Goal: Information Seeking & Learning: Understand process/instructions

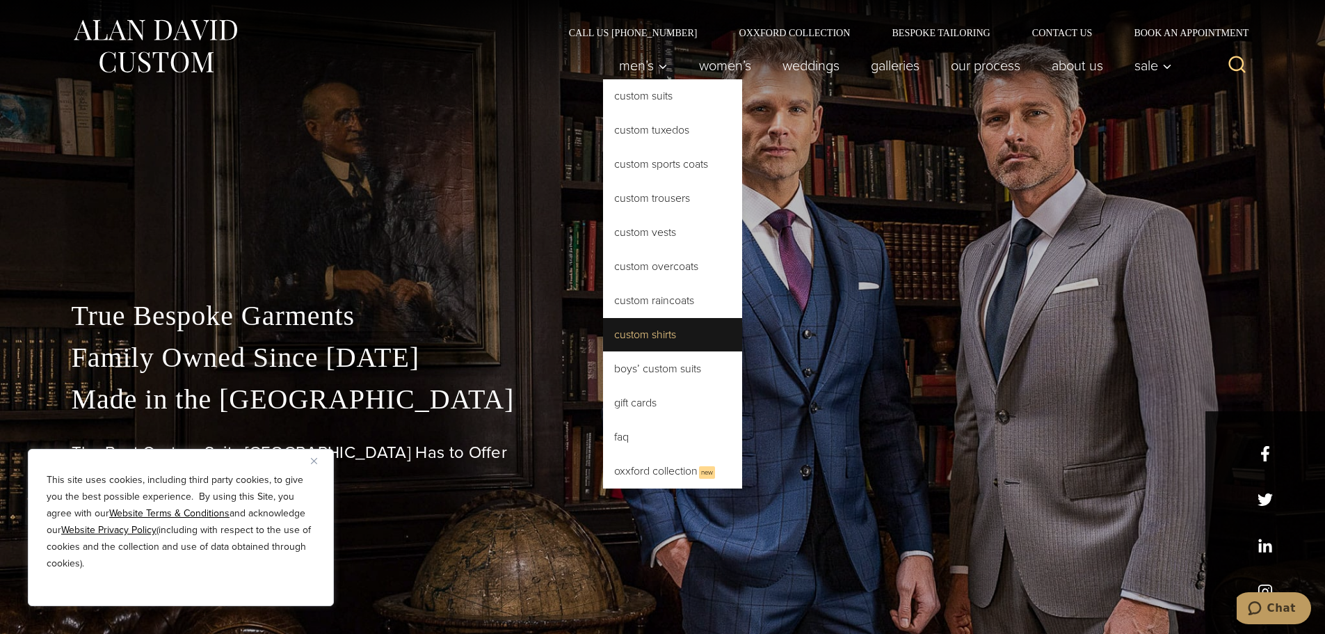
click at [627, 338] on link "Custom Shirts" at bounding box center [672, 334] width 139 height 33
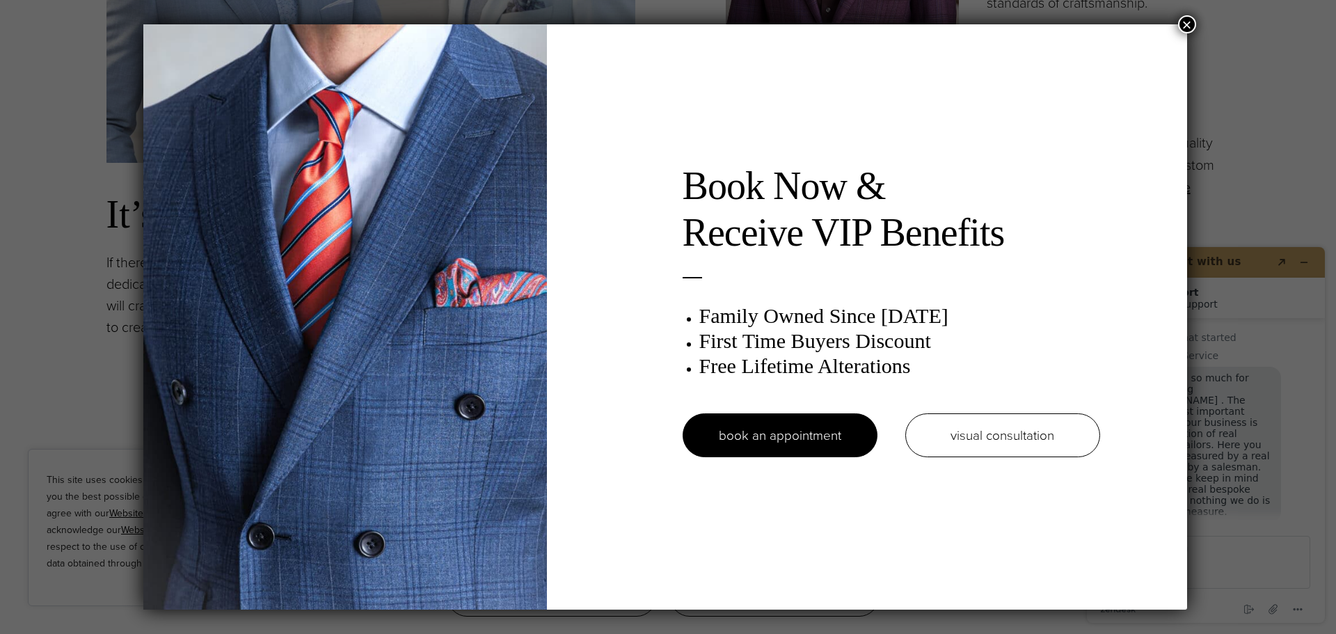
click at [1187, 21] on button "×" at bounding box center [1187, 24] width 18 height 18
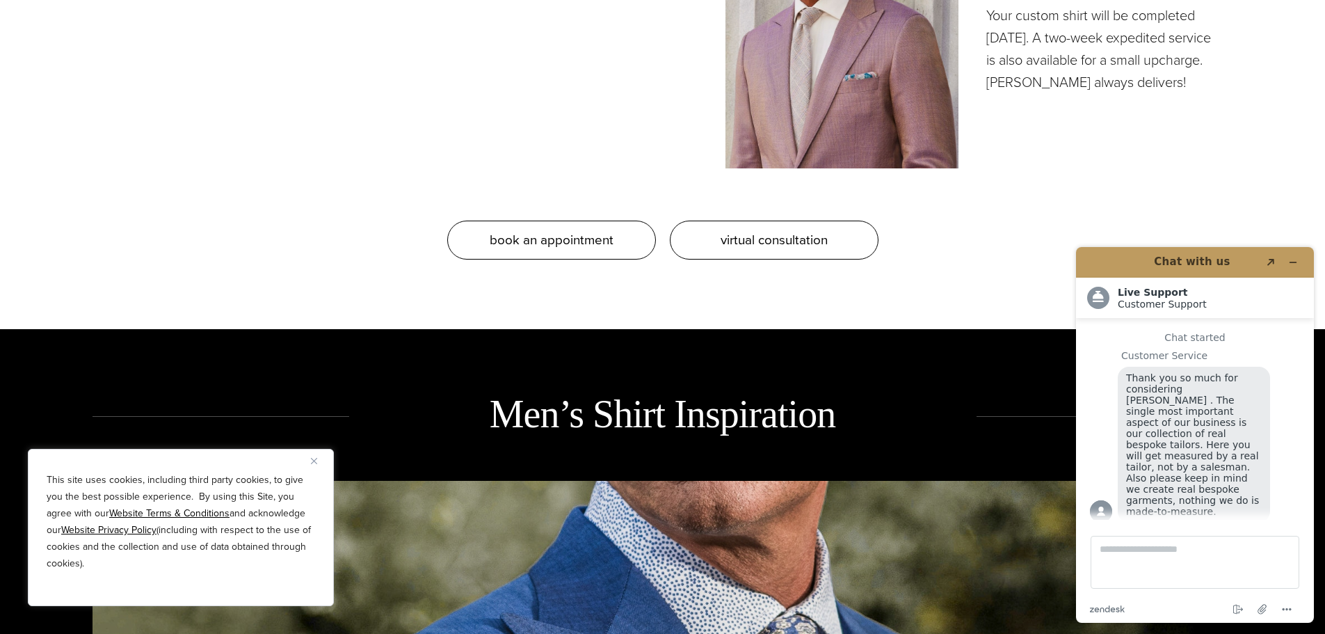
scroll to position [1878, 0]
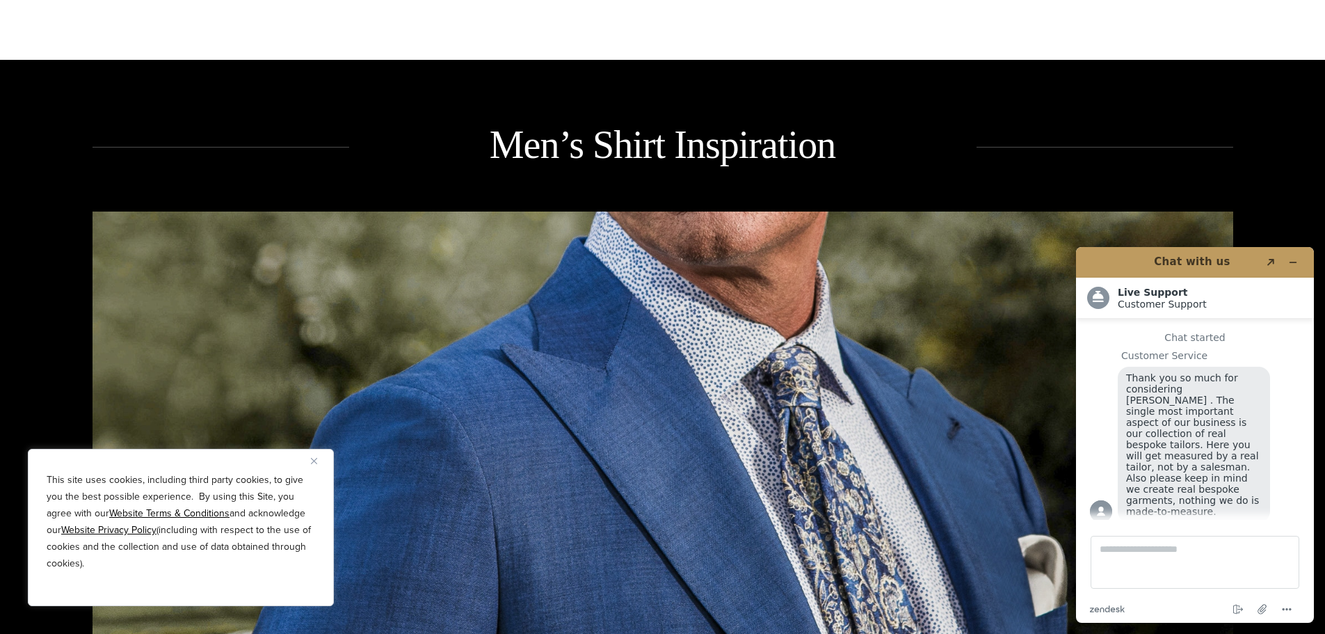
click at [313, 462] on img "Close" at bounding box center [314, 461] width 6 height 6
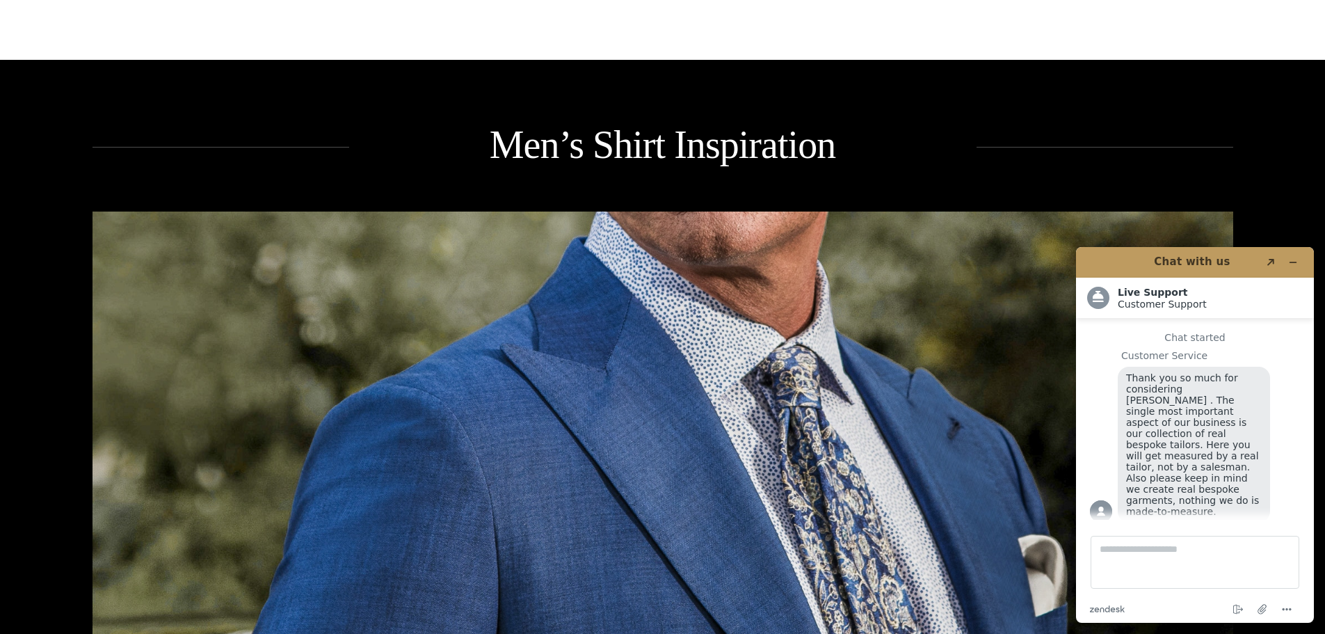
click at [1304, 269] on header "Chat with us Created with Sketch." at bounding box center [1195, 262] width 238 height 31
click at [1297, 258] on icon "Minimize widget" at bounding box center [1293, 262] width 10 height 10
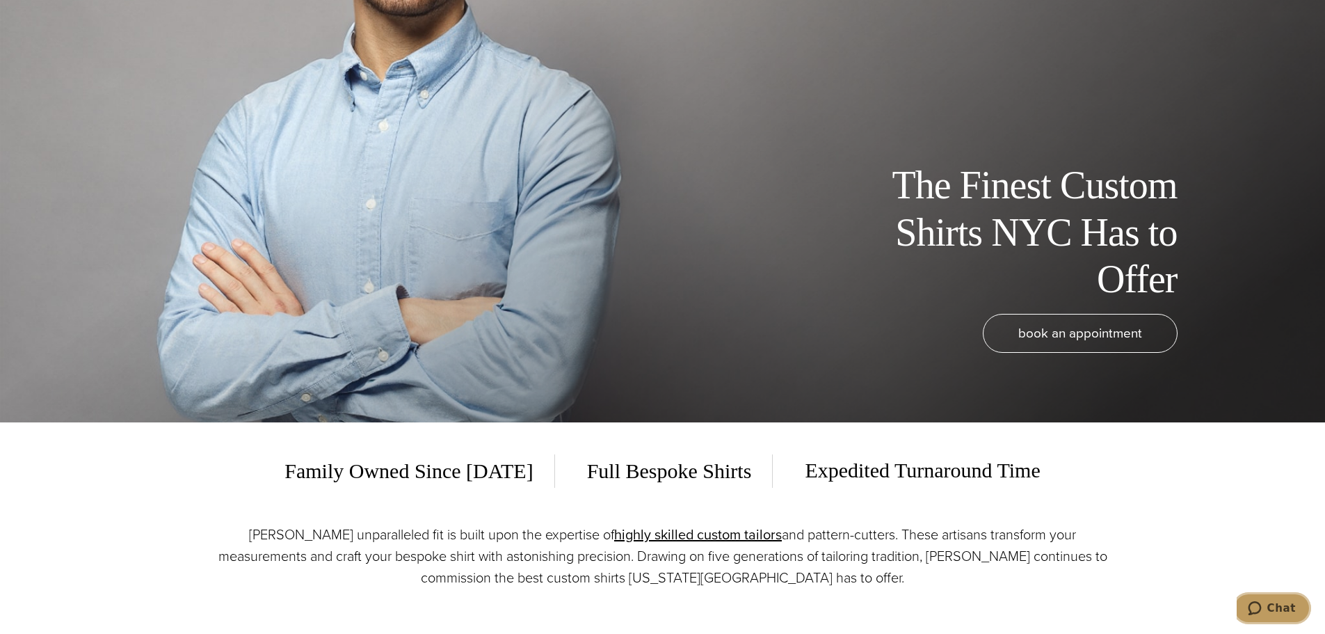
scroll to position [0, 0]
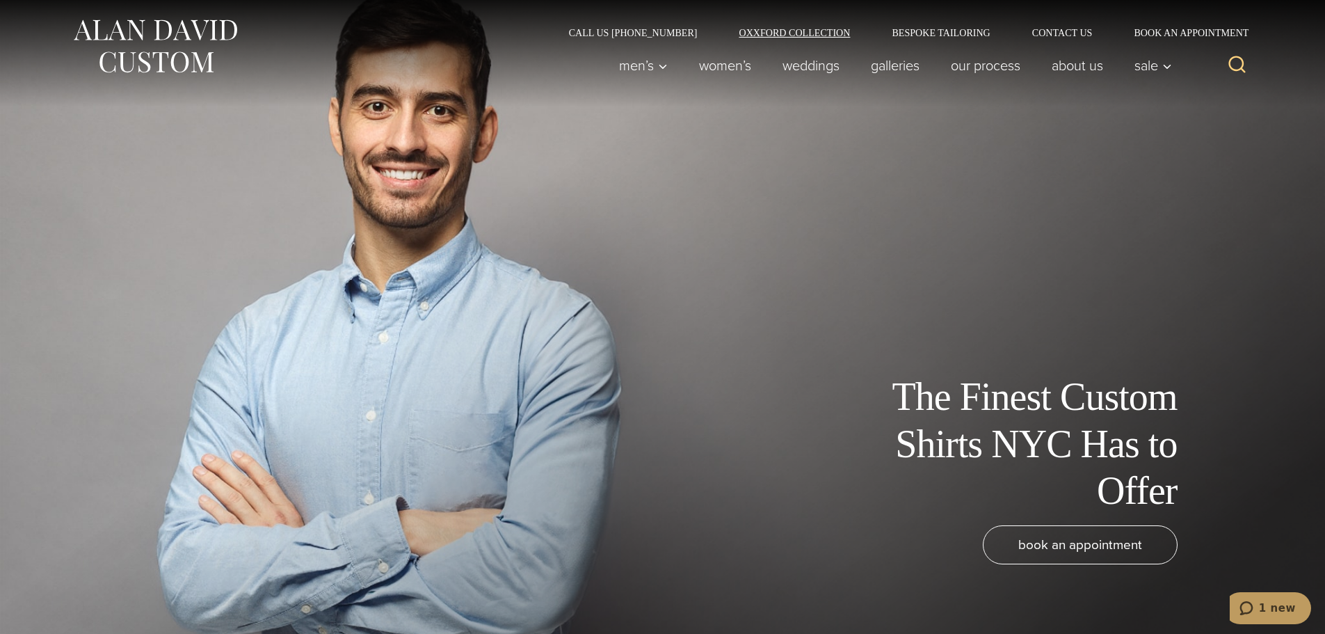
click at [774, 31] on link "Oxxford Collection" at bounding box center [794, 33] width 153 height 10
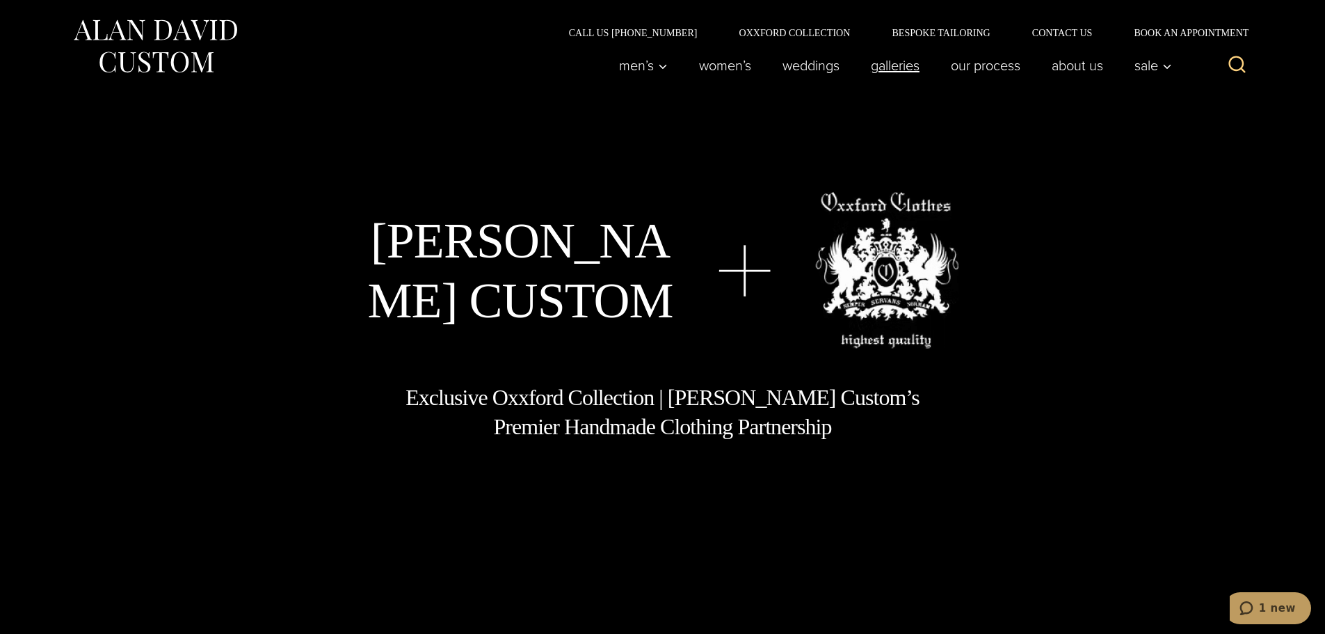
click at [904, 68] on link "Galleries" at bounding box center [895, 65] width 80 height 28
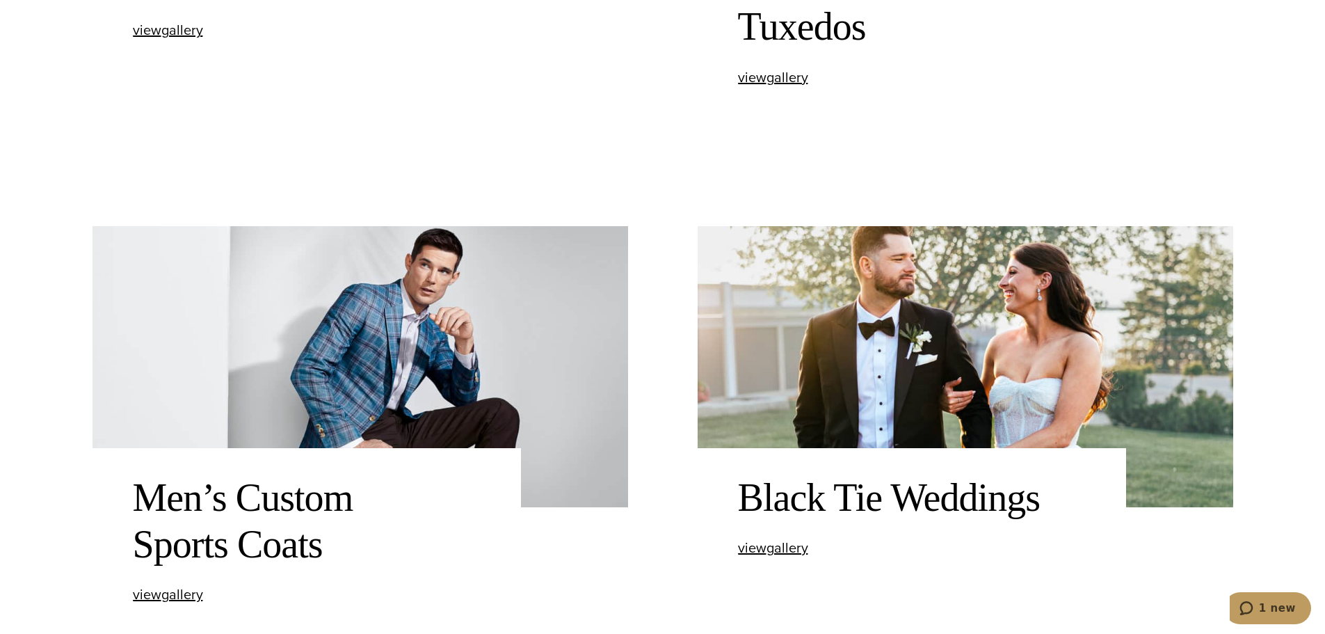
scroll to position [974, 0]
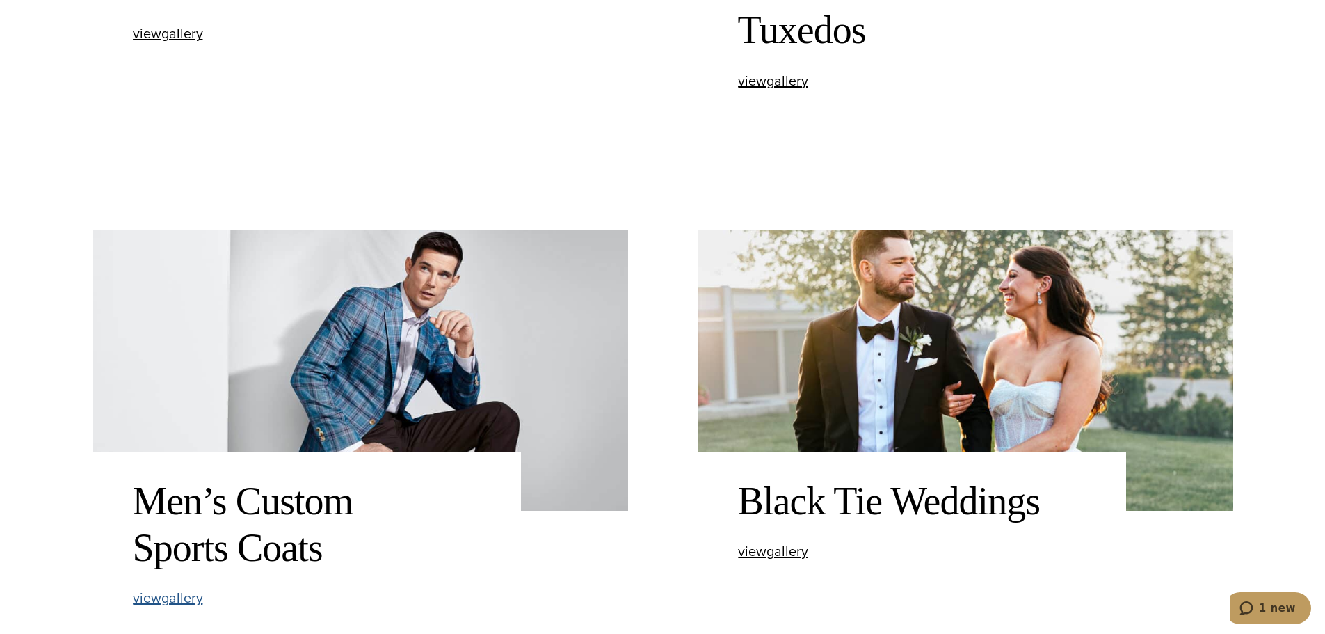
click at [166, 593] on span "view Men’s Custom Sports Coats gallery" at bounding box center [168, 597] width 70 height 21
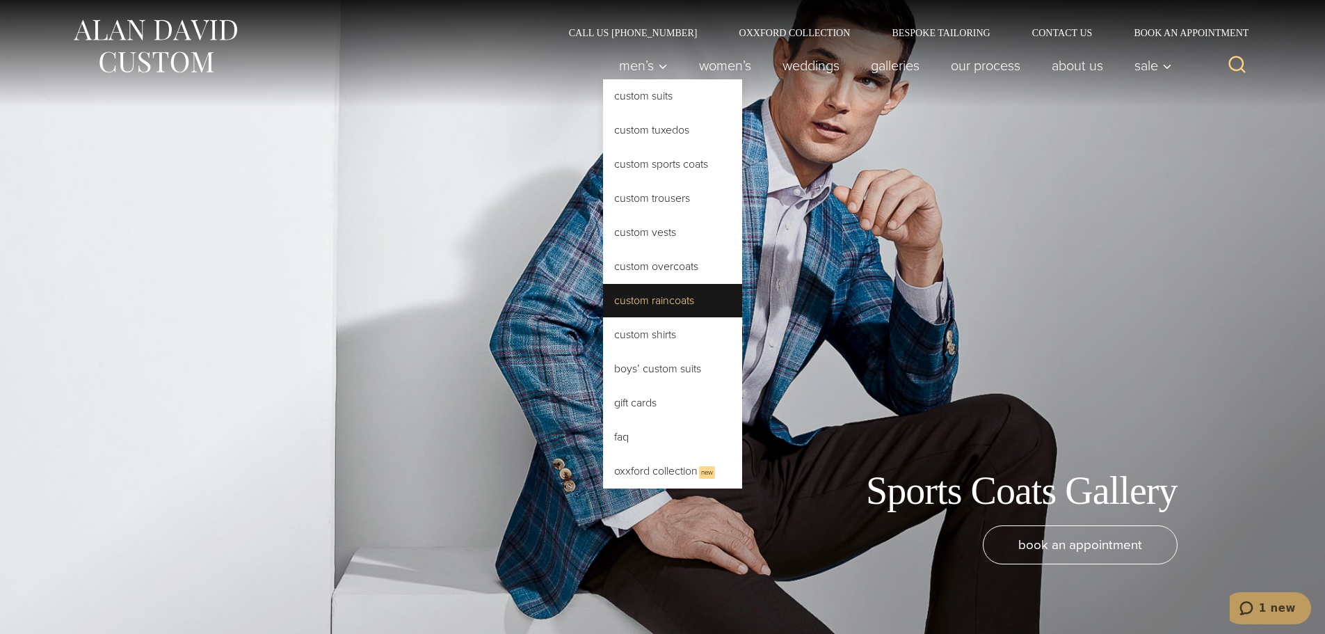
click at [641, 305] on link "Custom Raincoats" at bounding box center [672, 300] width 139 height 33
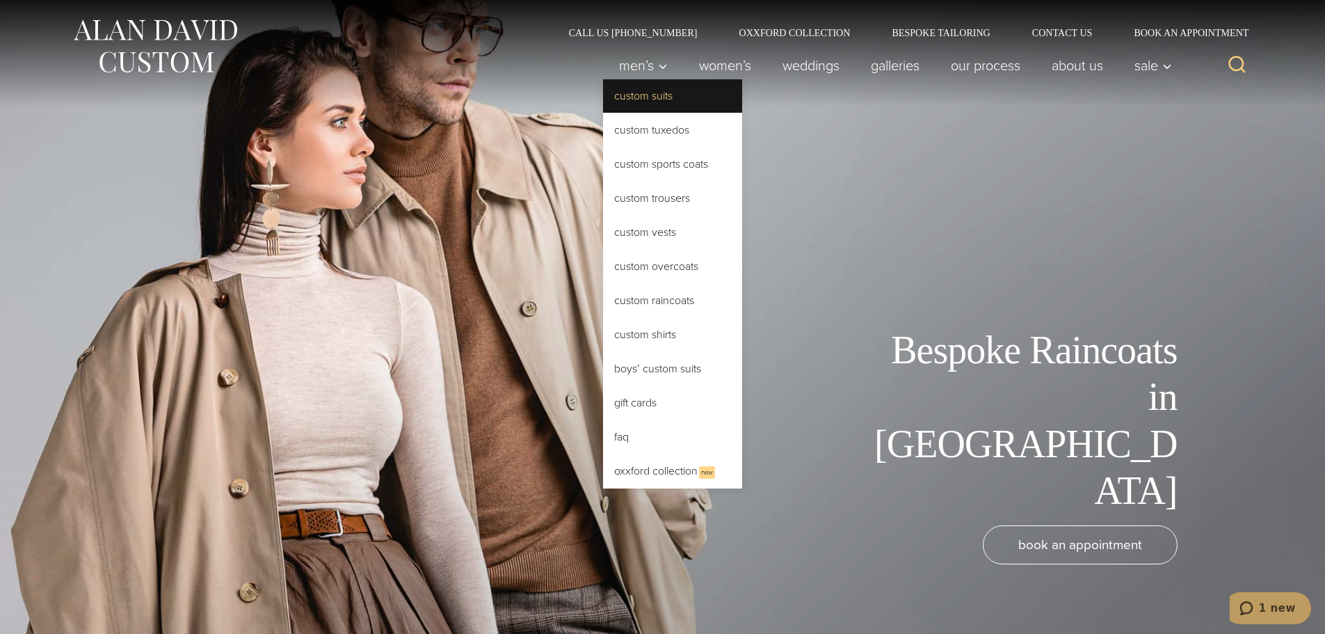
click at [631, 93] on link "Custom Suits" at bounding box center [672, 95] width 139 height 33
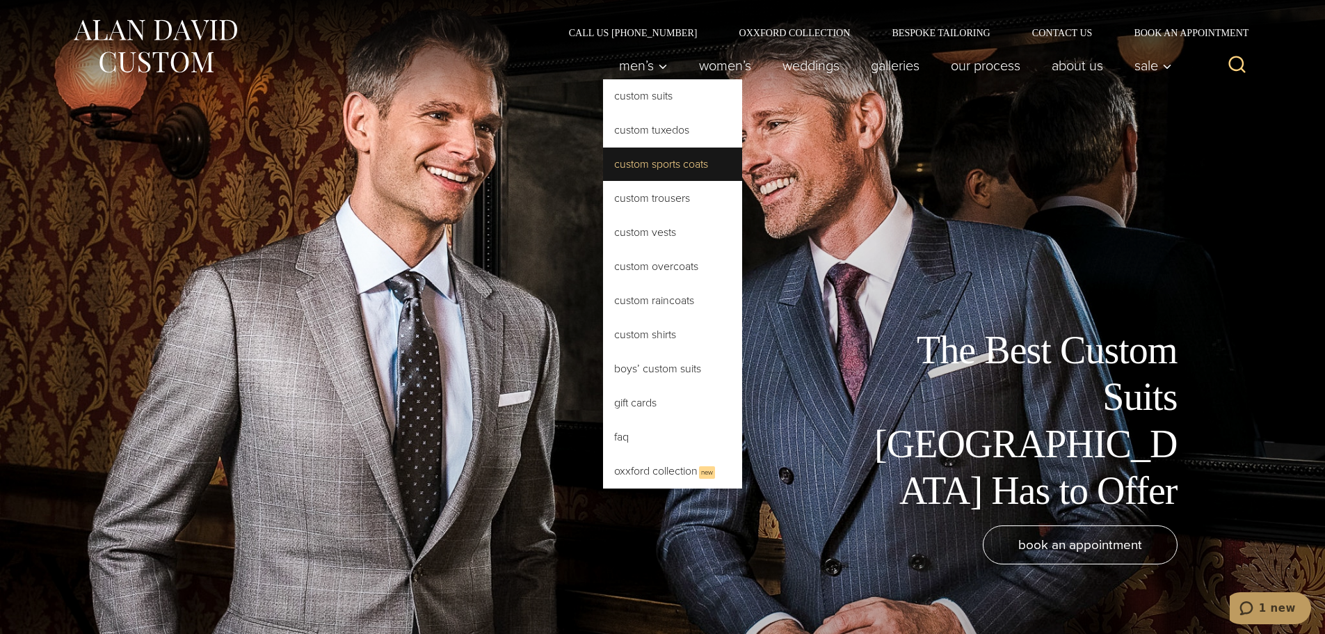
click at [650, 165] on link "Custom Sports Coats" at bounding box center [672, 163] width 139 height 33
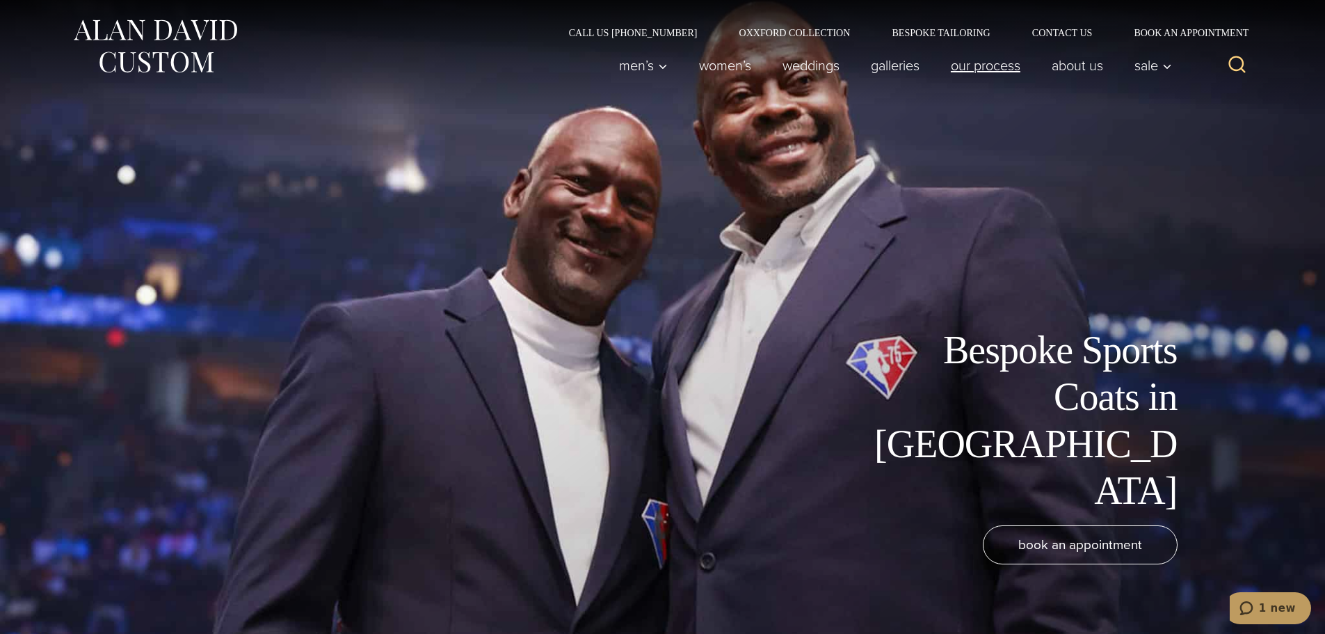
click at [971, 71] on link "Our Process" at bounding box center [985, 65] width 101 height 28
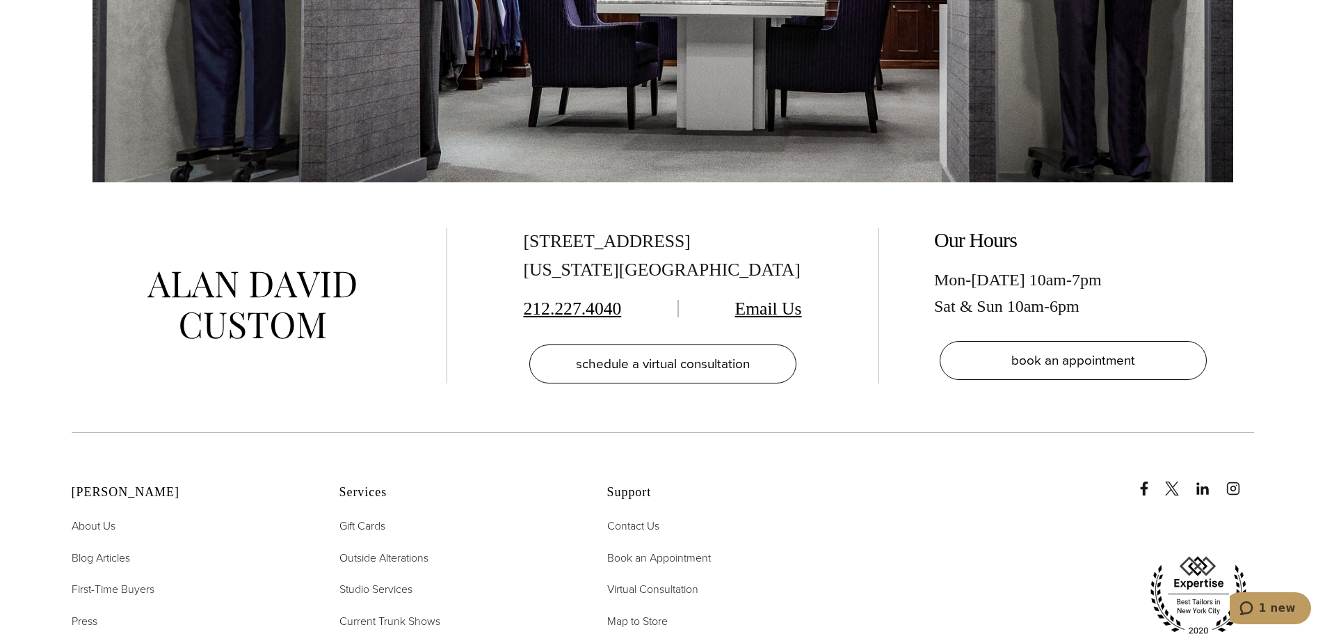
scroll to position [4800, 0]
